Goal: Task Accomplishment & Management: Manage account settings

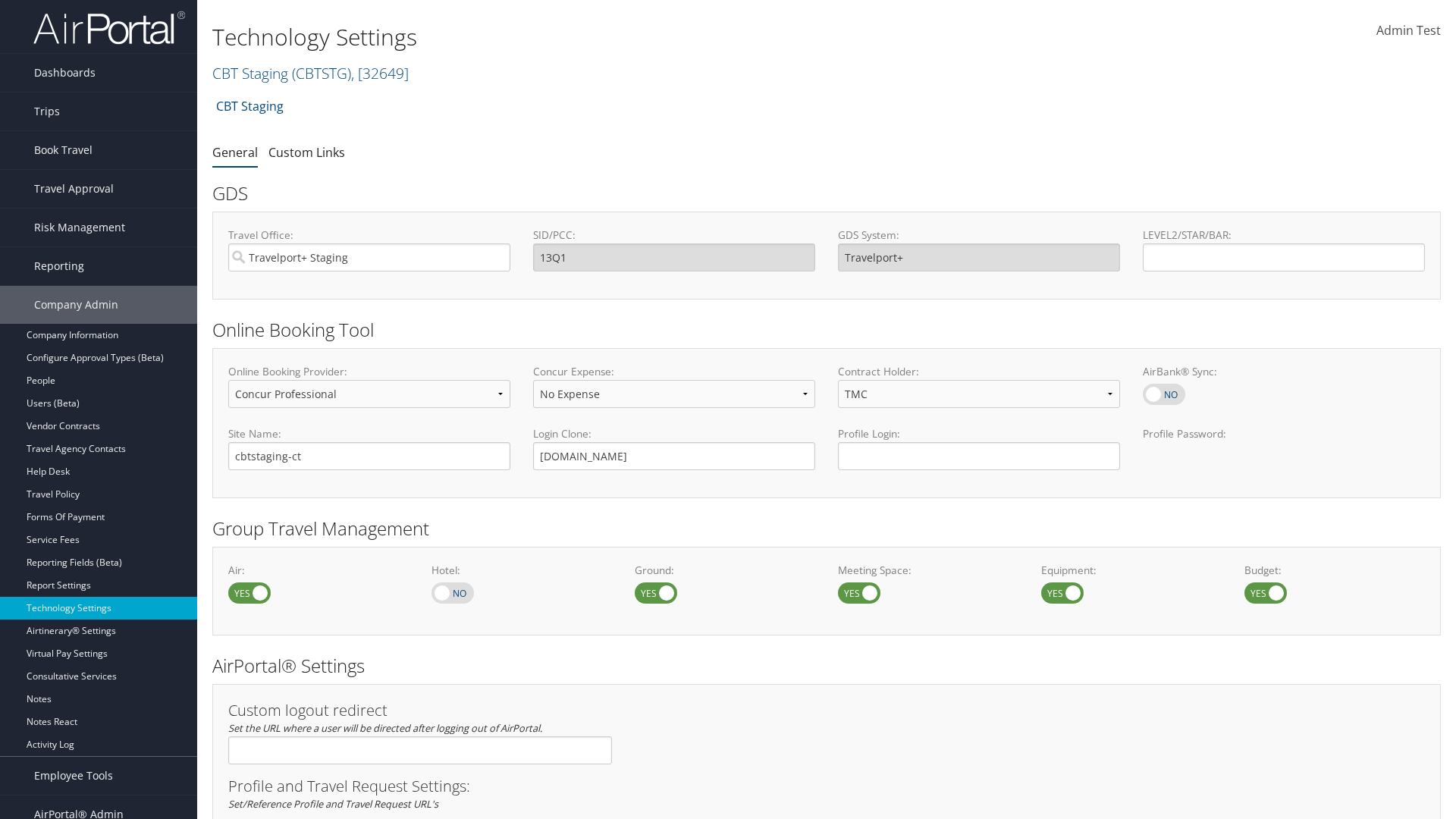
select select "4"
click at [250, 72] on link "CBT Staging ( CBTSTG ) , [ 32649 ]" at bounding box center [310, 73] width 196 height 20
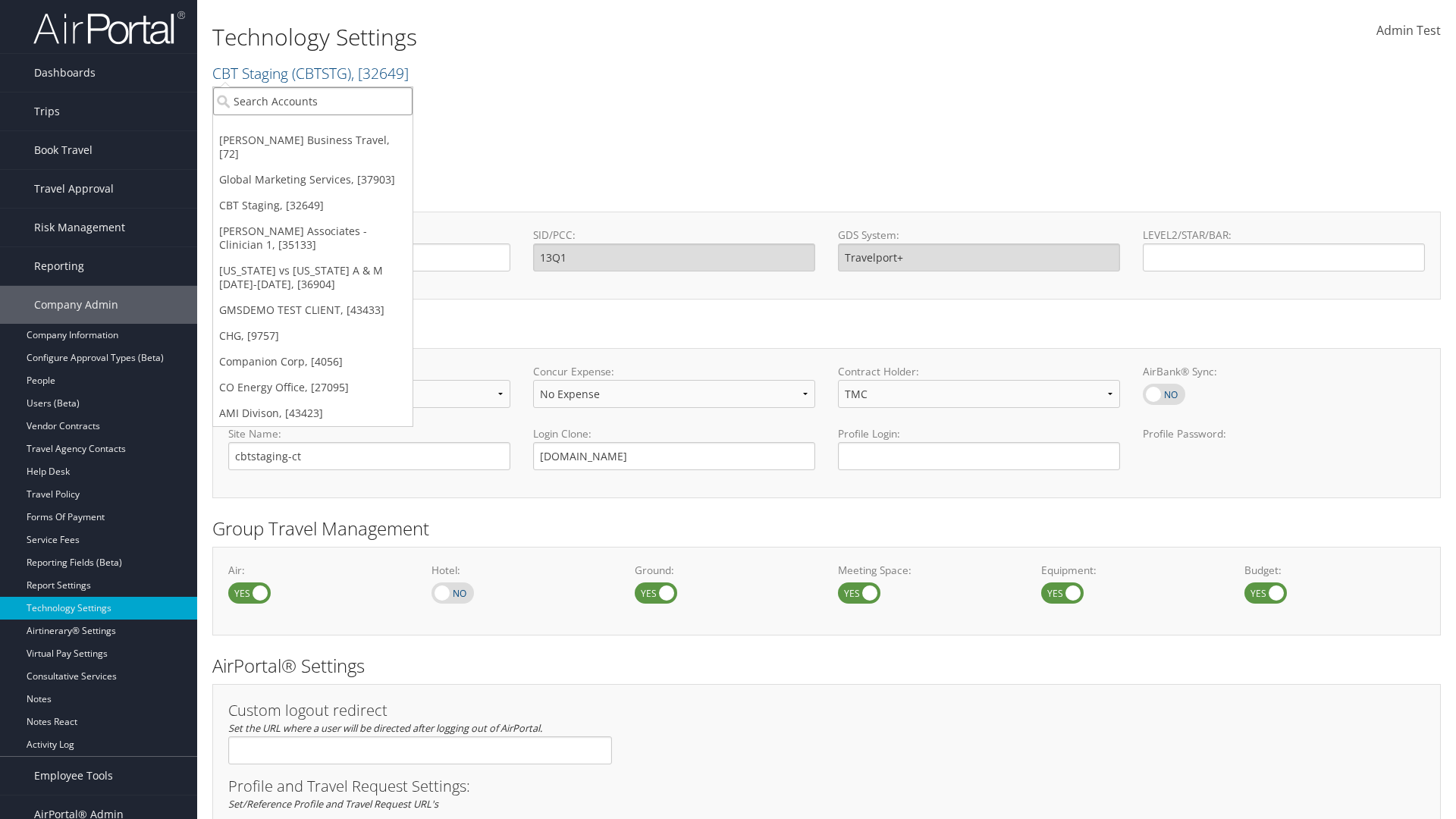
click at [313, 101] on input "search" at bounding box center [312, 101] width 199 height 28
type input "CBTSTG"
click at [313, 129] on div "CBT Staging (CBTSTG), [32649]" at bounding box center [313, 128] width 217 height 14
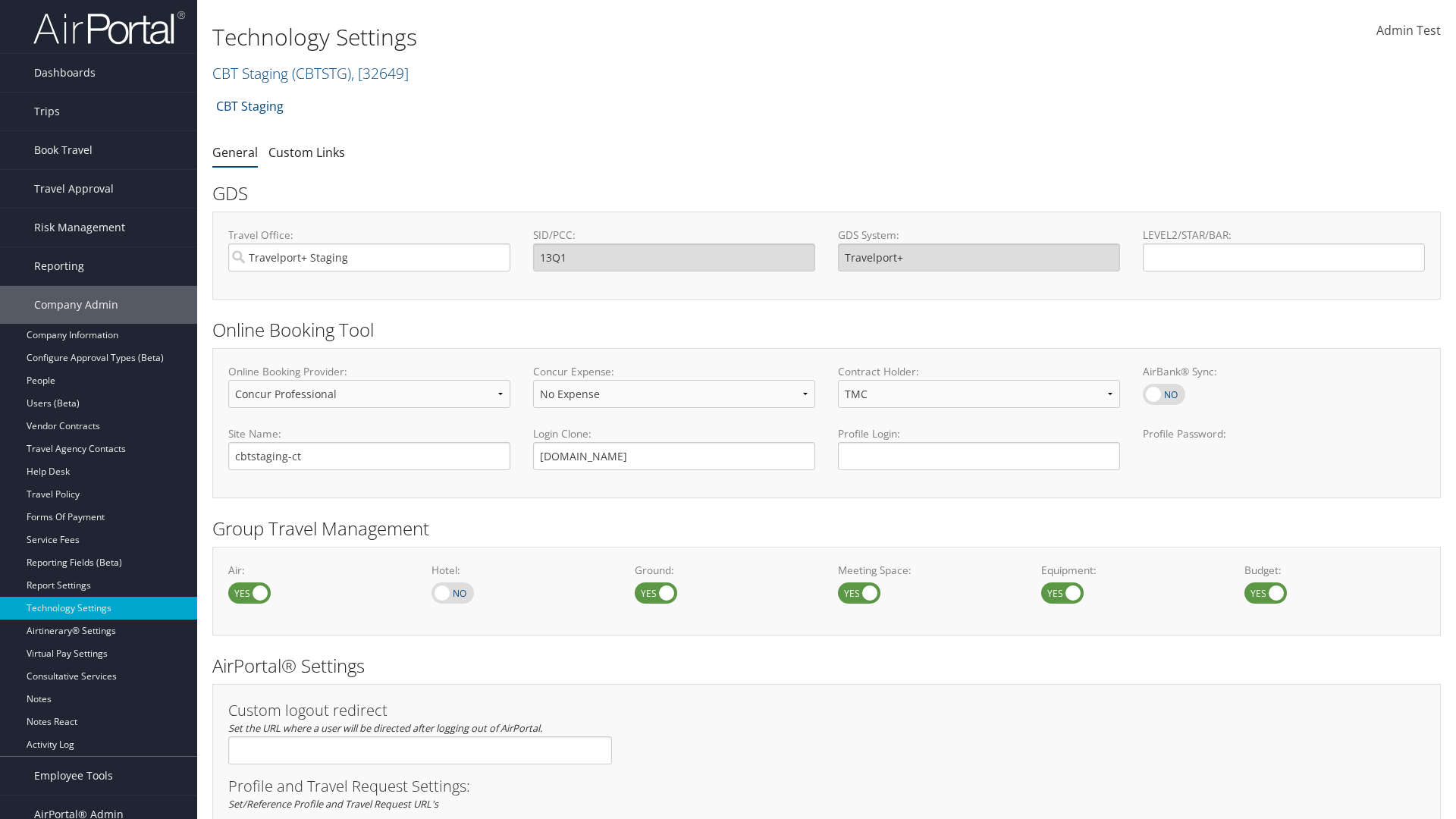
select select "3"
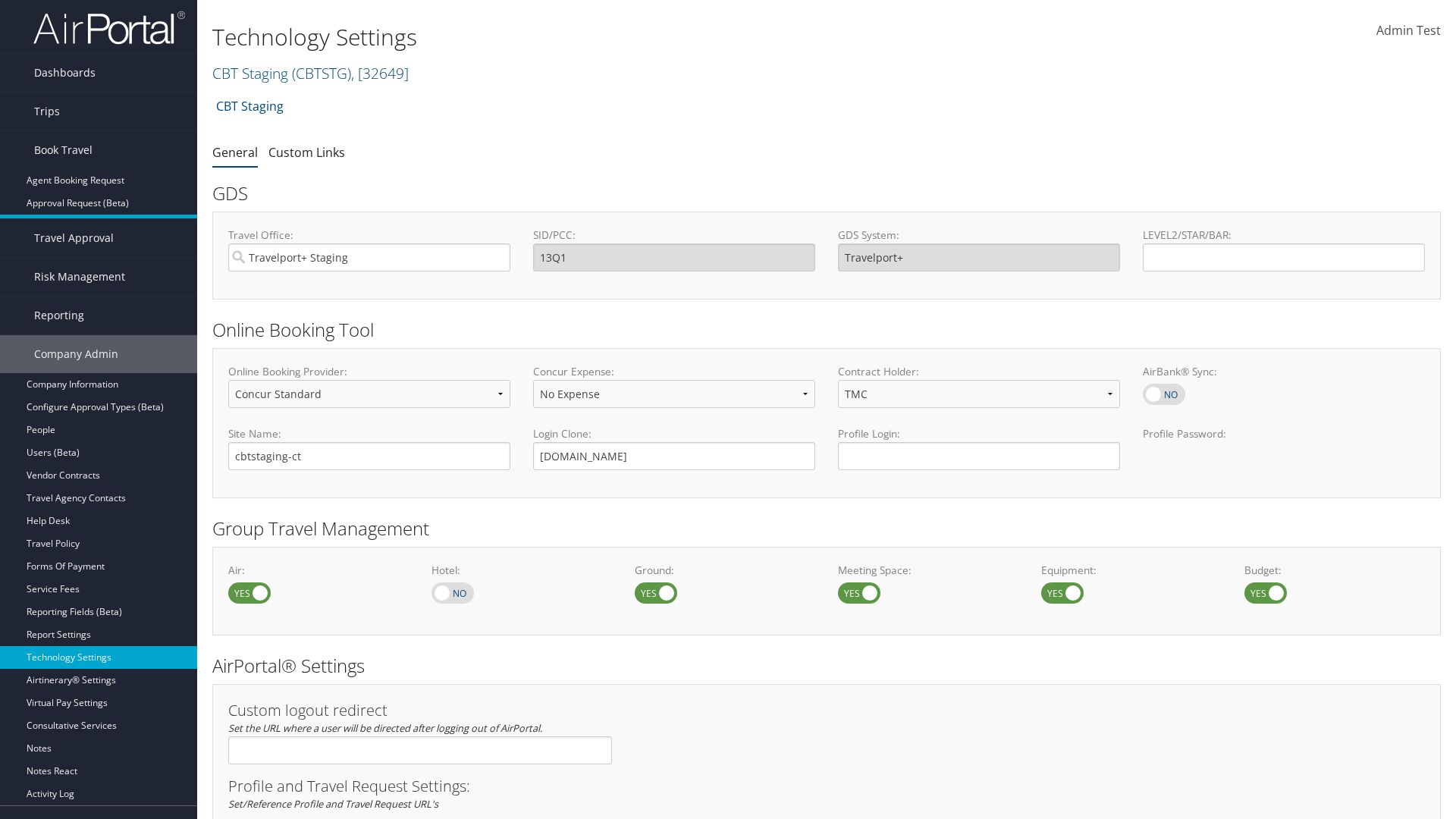
click at [98, 224] on link "Book/Manage Online Trips" at bounding box center [98, 226] width 197 height 23
